Goal: Information Seeking & Learning: Learn about a topic

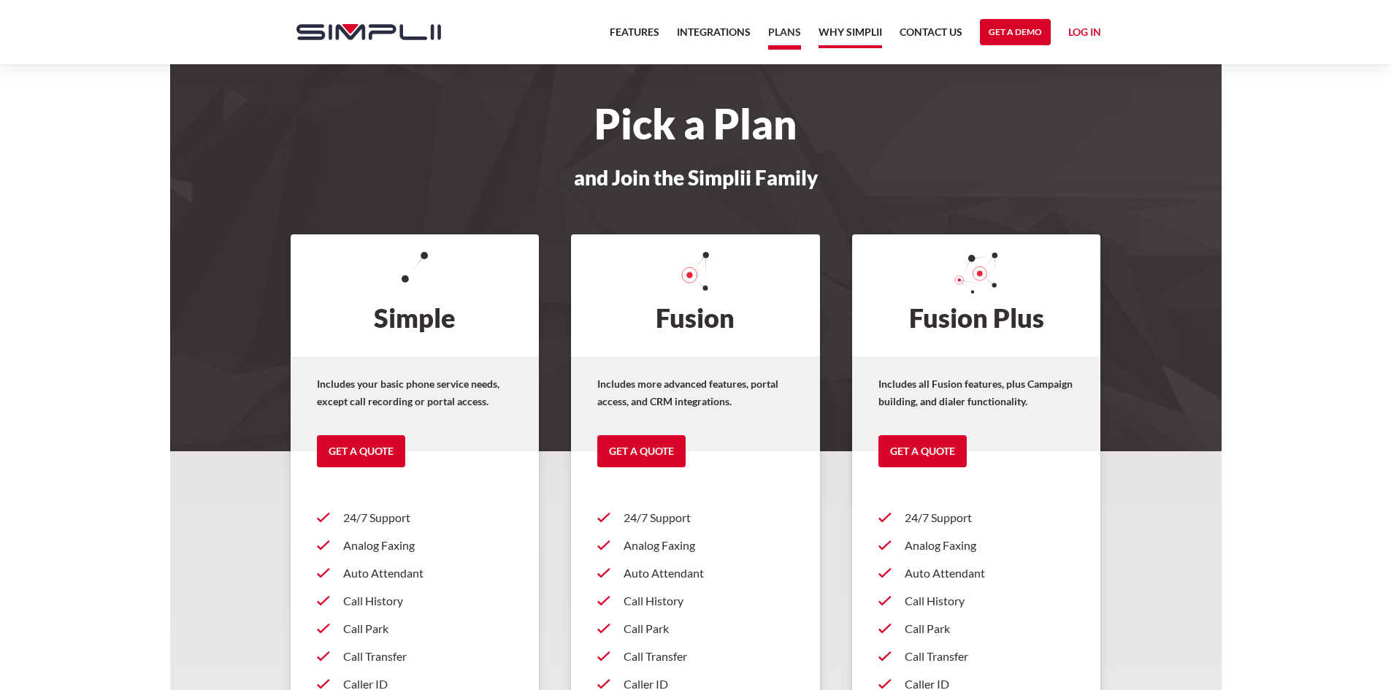
click at [842, 31] on link "Why Simplii" at bounding box center [851, 35] width 64 height 25
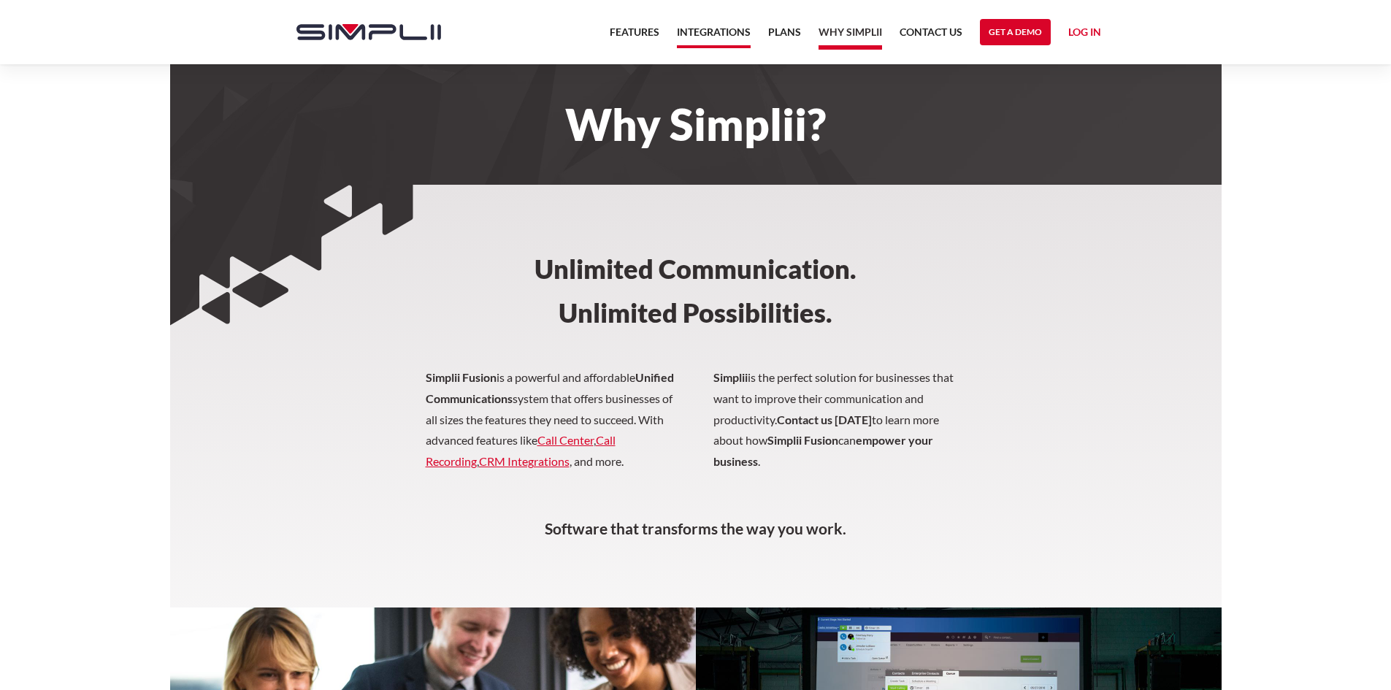
click at [728, 33] on link "Integrations" at bounding box center [714, 35] width 74 height 25
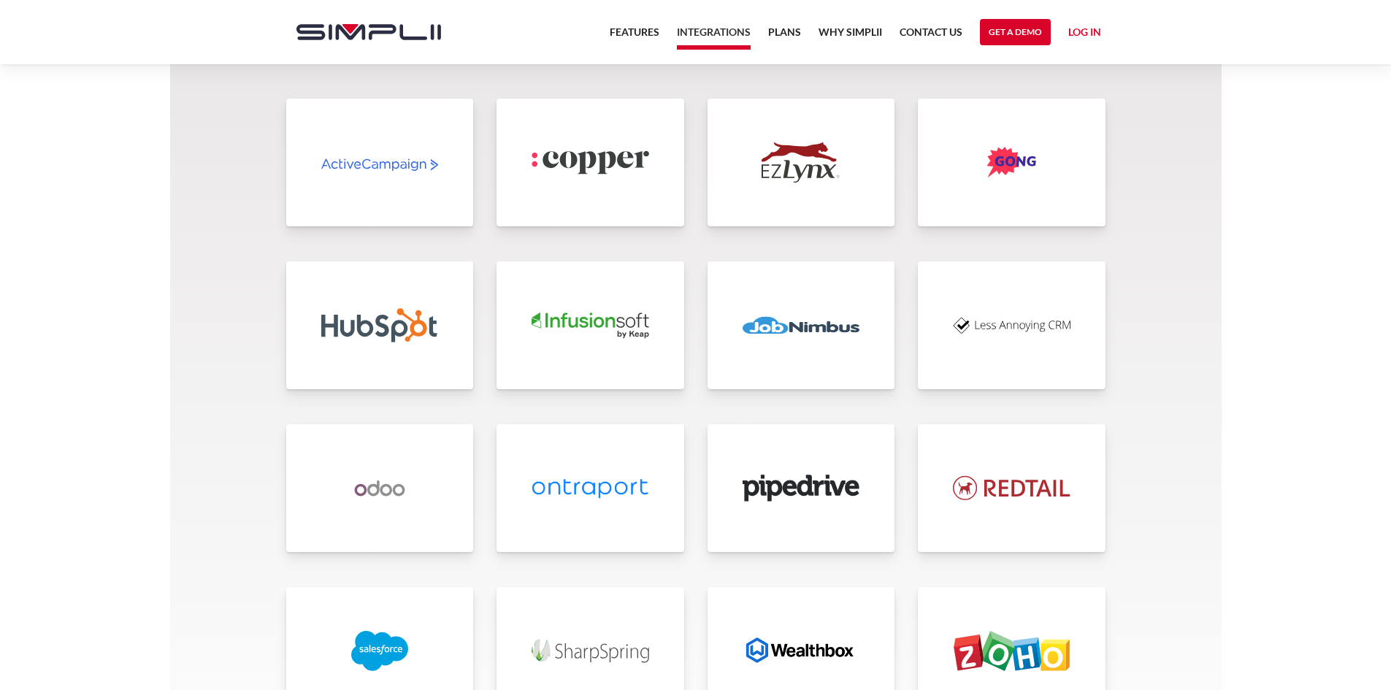
scroll to position [3063, 0]
click at [805, 319] on img at bounding box center [802, 325] width 118 height 40
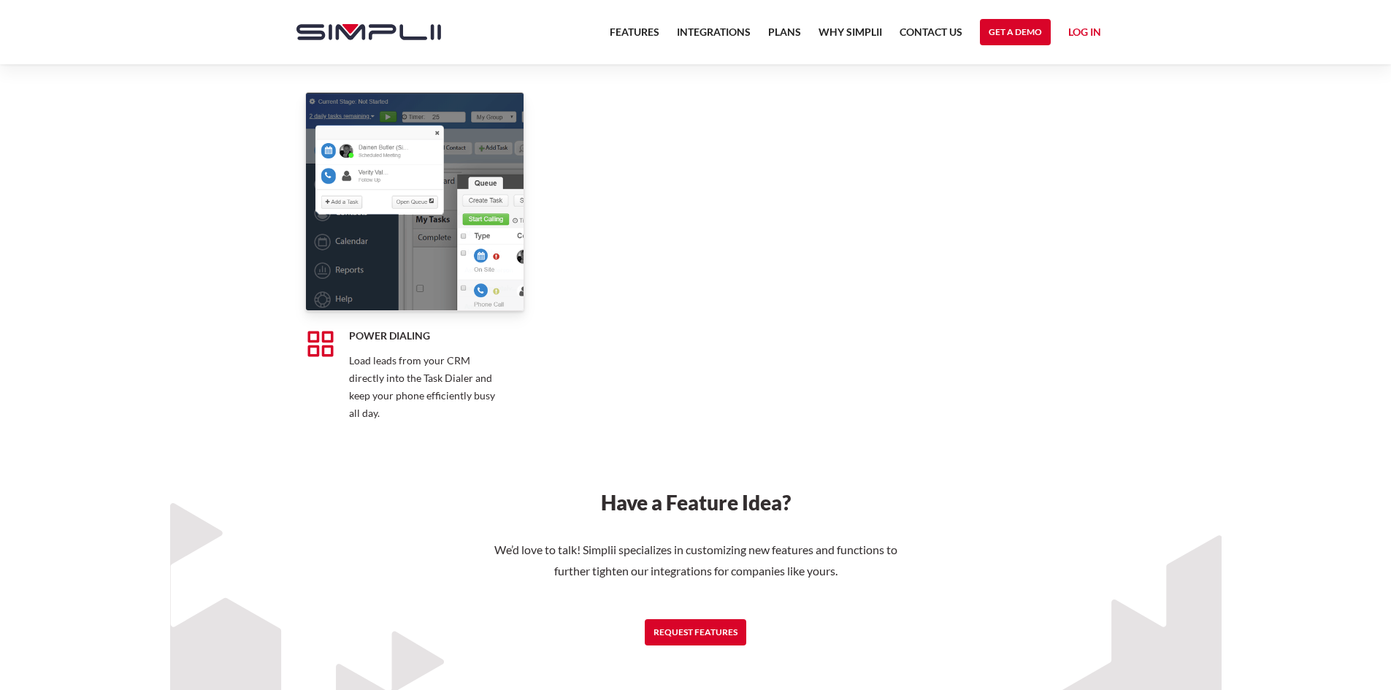
scroll to position [2832, 0]
click at [791, 35] on link "Plans" at bounding box center [784, 35] width 33 height 25
